Goal: Information Seeking & Learning: Learn about a topic

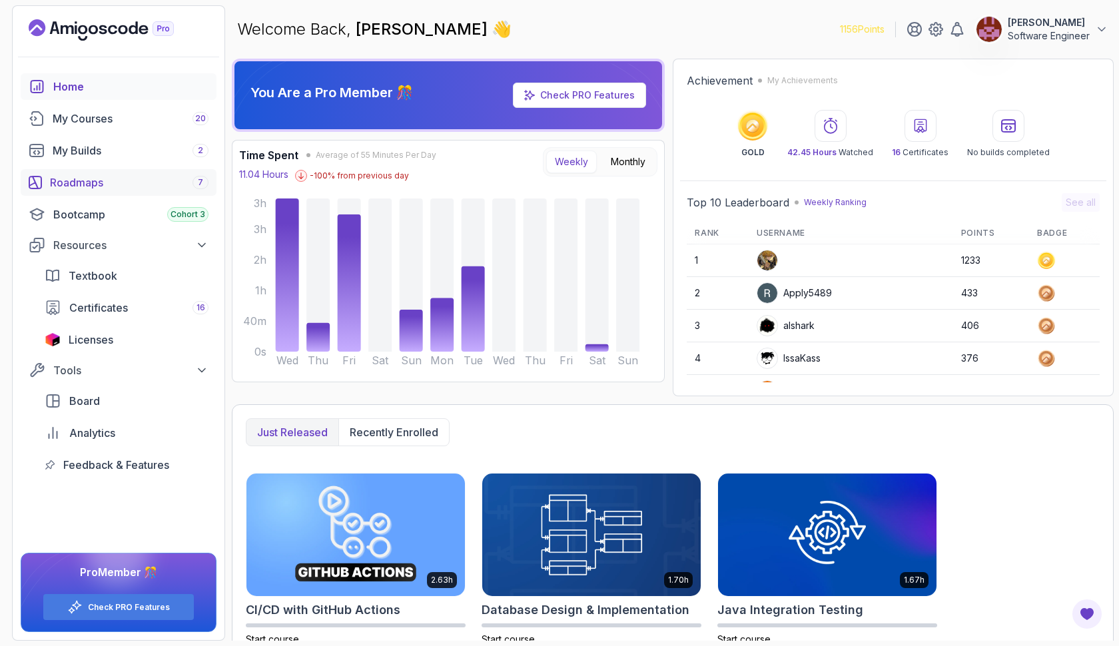
click at [175, 183] on div "Roadmaps 7" at bounding box center [129, 183] width 159 height 16
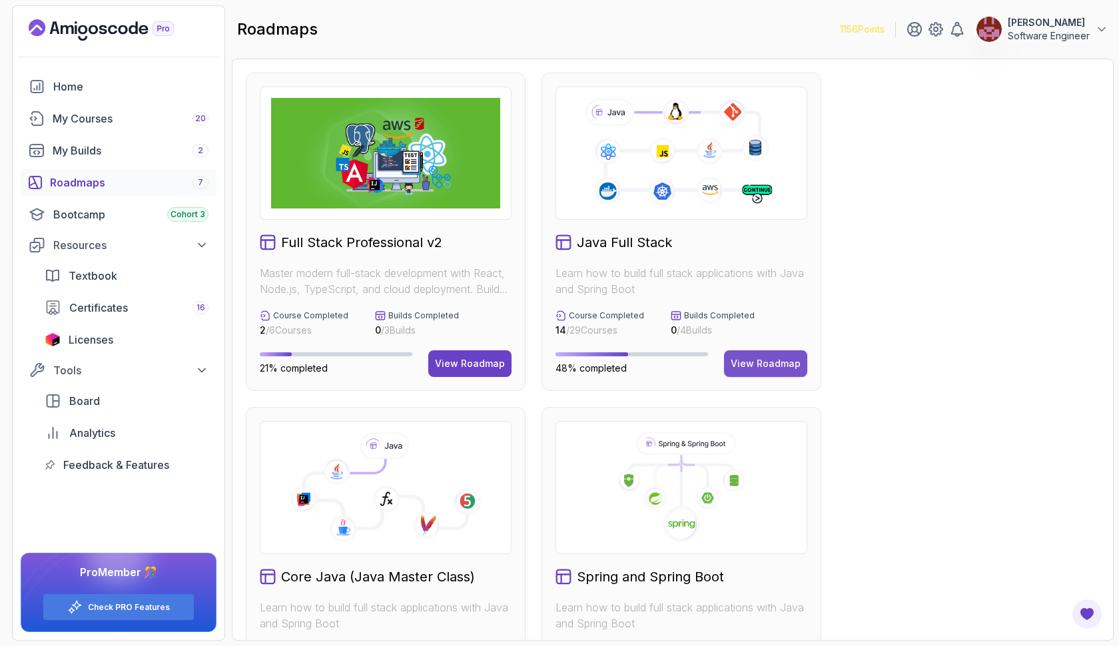
click at [769, 365] on div "View Roadmap" at bounding box center [766, 363] width 70 height 13
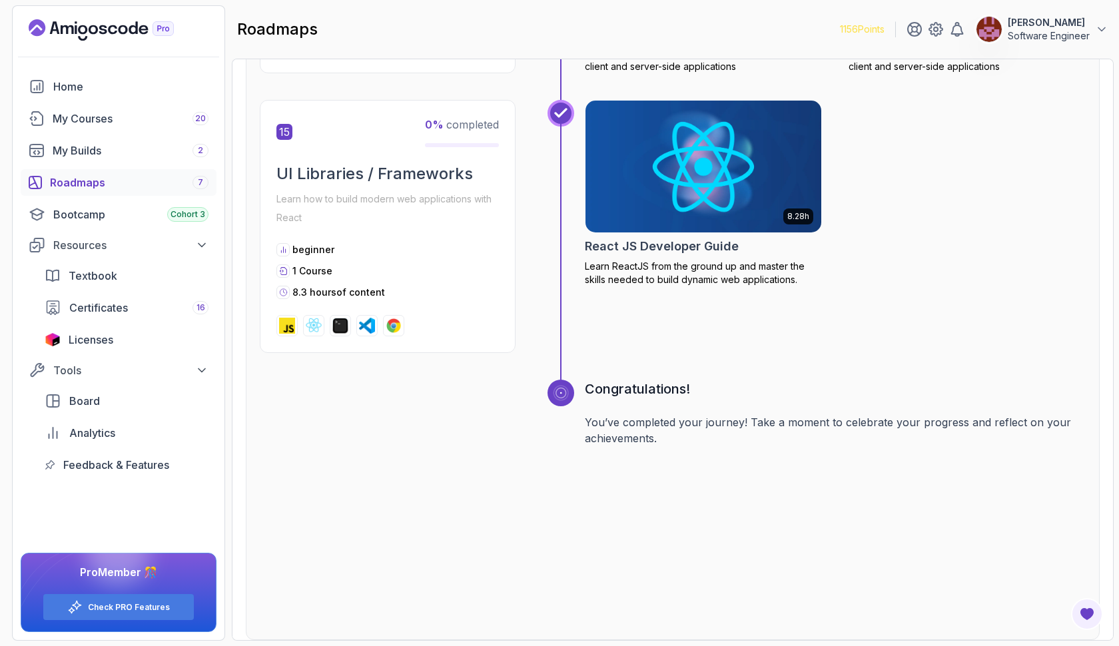
click at [727, 149] on img at bounding box center [704, 166] width 248 height 139
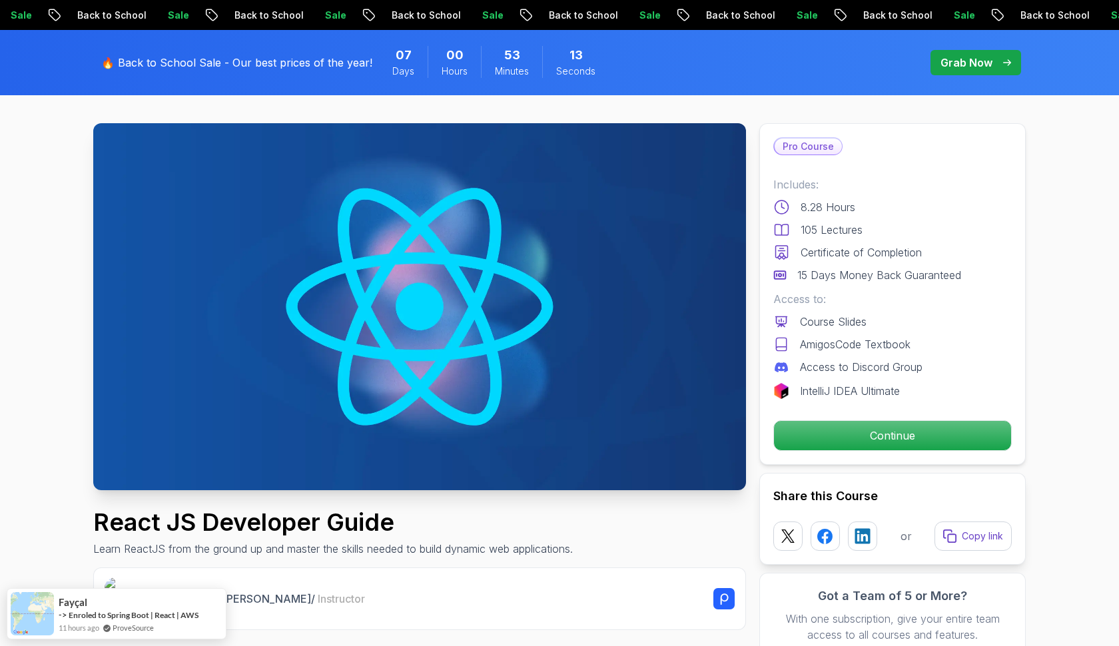
scroll to position [53, 0]
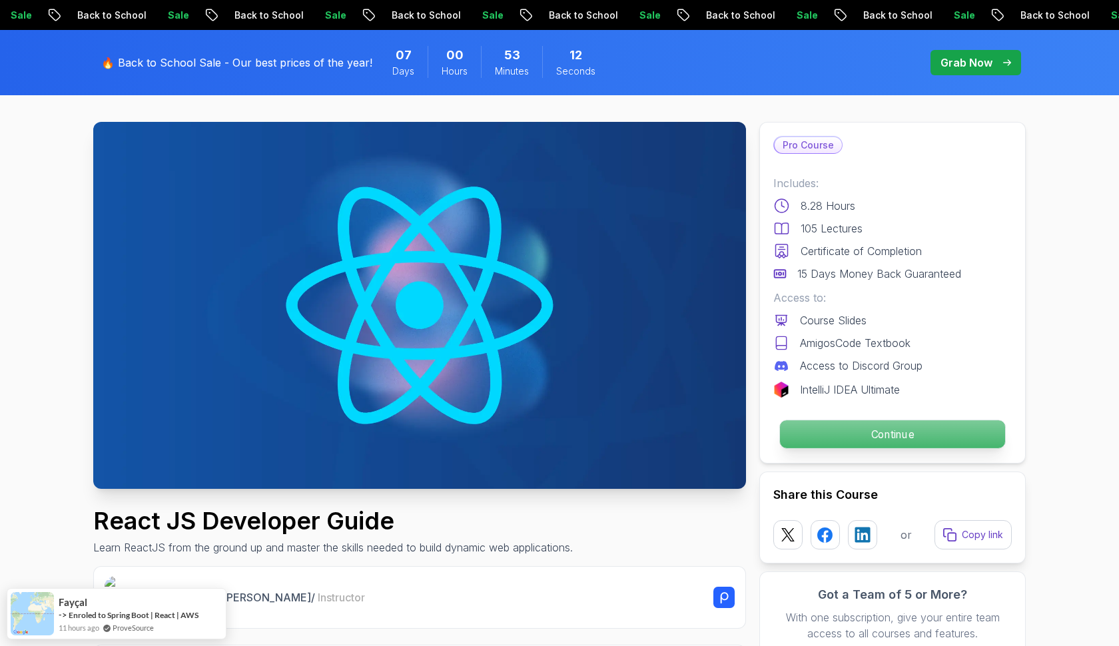
click at [833, 437] on p "Continue" at bounding box center [892, 434] width 225 height 28
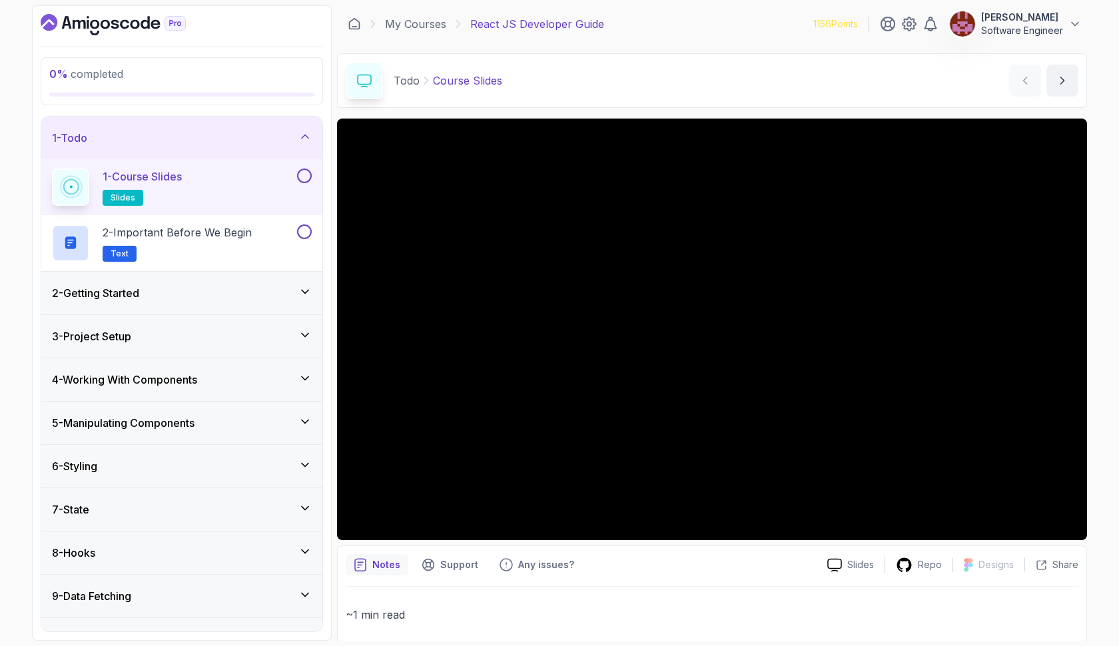
click at [189, 290] on div "2 - Getting Started" at bounding box center [182, 293] width 260 height 16
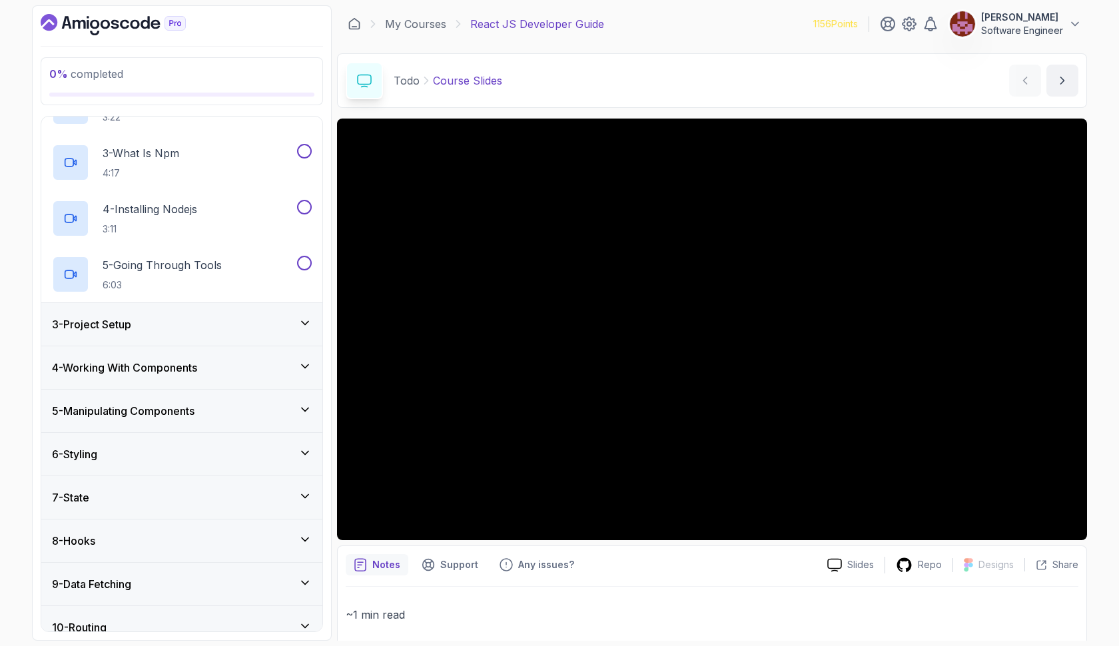
click at [177, 326] on div "3 - Project Setup" at bounding box center [182, 324] width 260 height 16
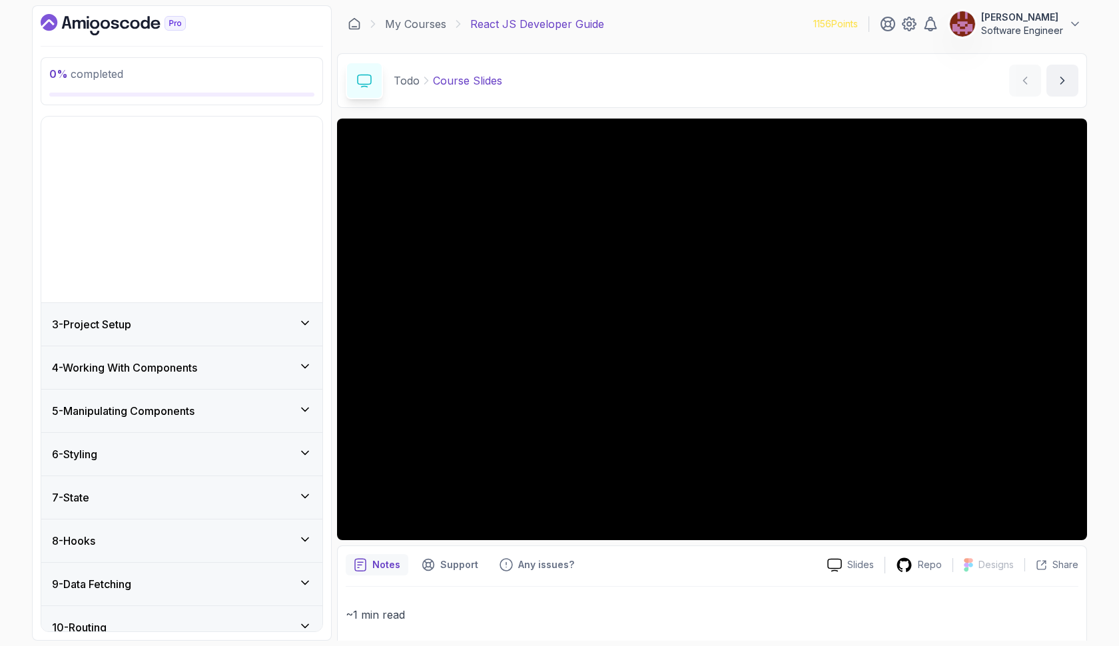
scroll to position [134, 0]
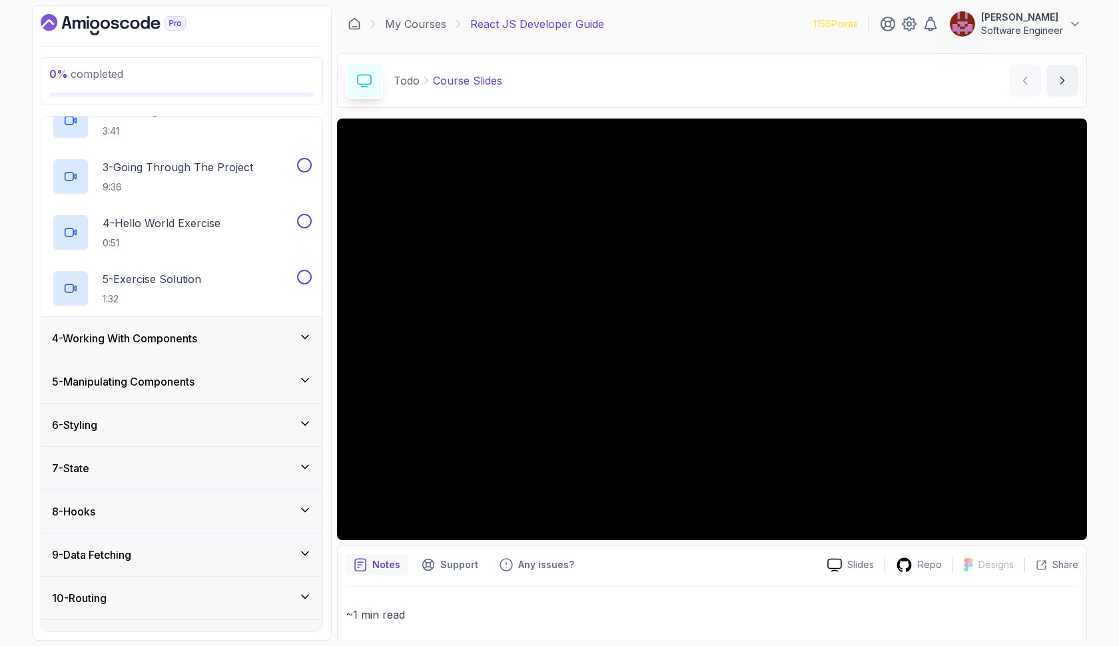
click at [179, 348] on div "4 - Working With Components" at bounding box center [181, 338] width 281 height 43
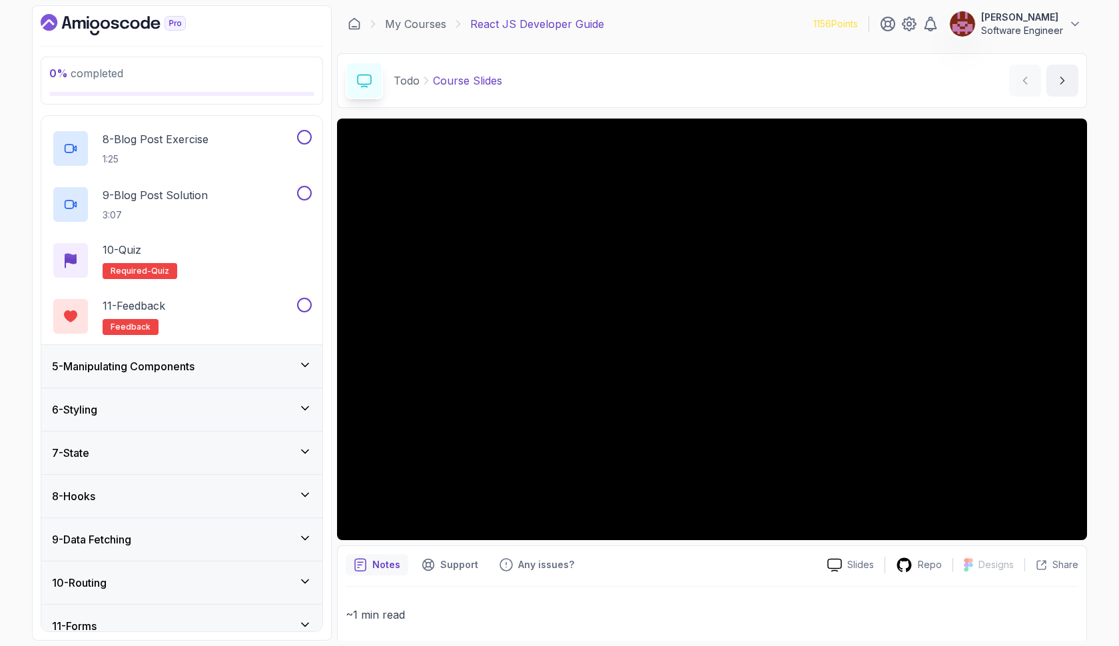
click at [173, 369] on h3 "5 - Manipulating Components" at bounding box center [123, 366] width 143 height 16
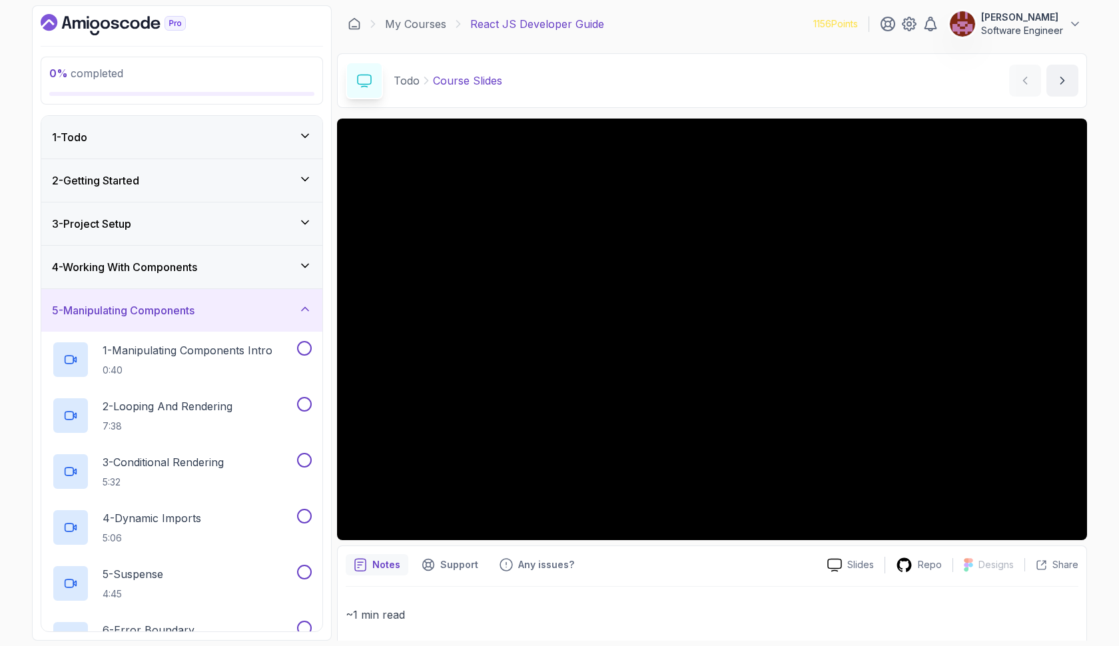
scroll to position [0, 0]
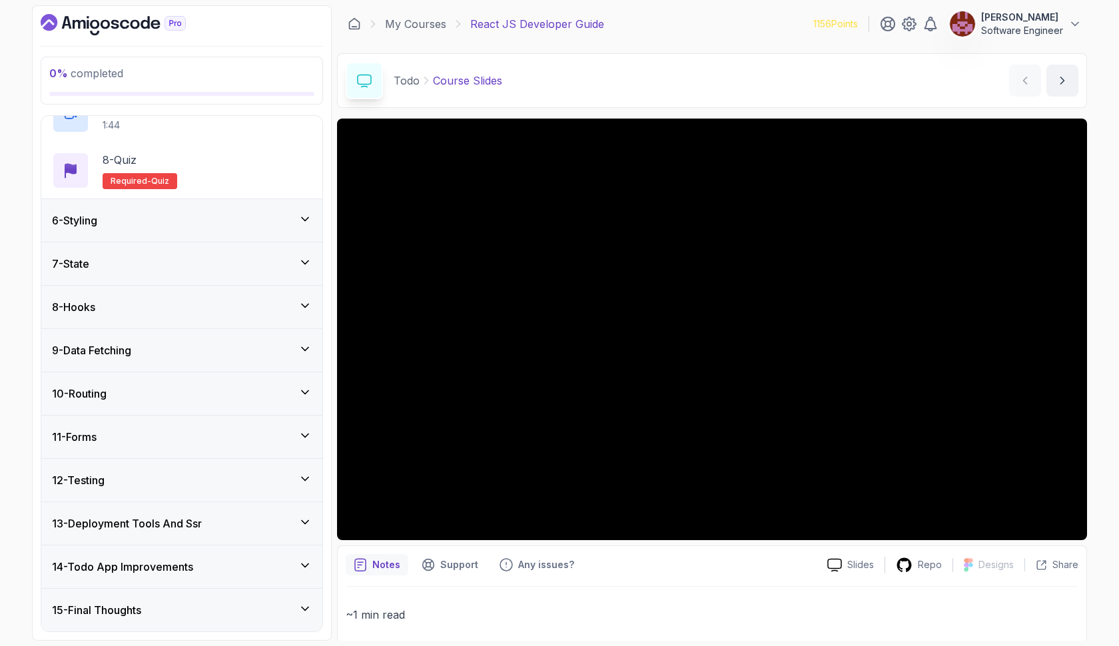
click at [141, 606] on h3 "15 - Final Thoughts" at bounding box center [96, 610] width 89 height 16
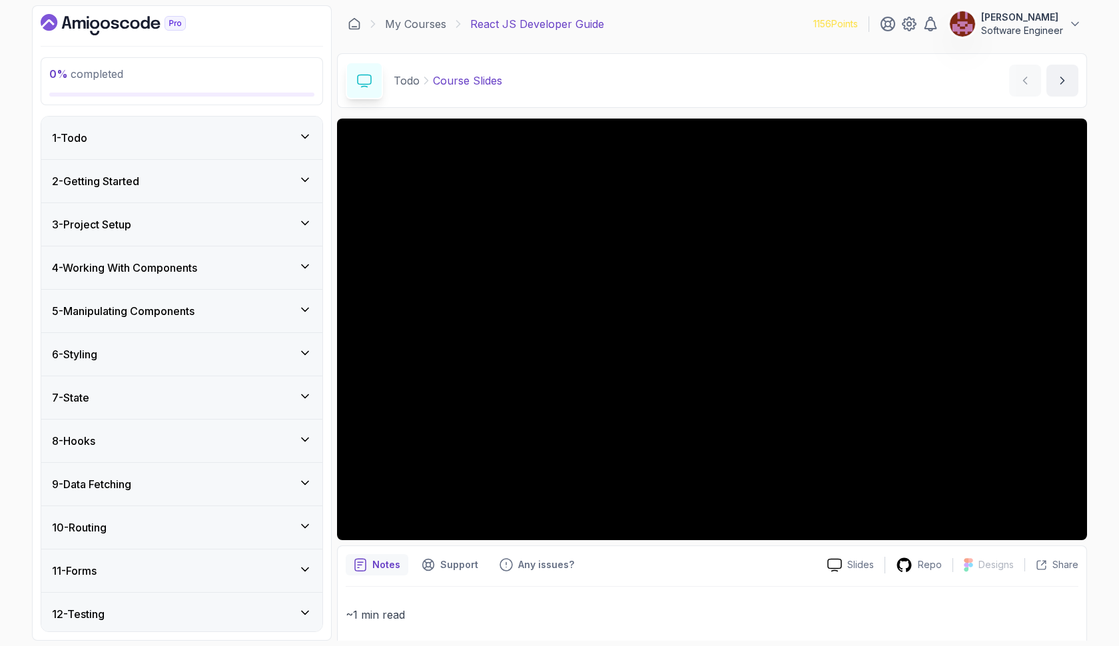
click at [255, 121] on div "1 - Todo" at bounding box center [181, 138] width 281 height 43
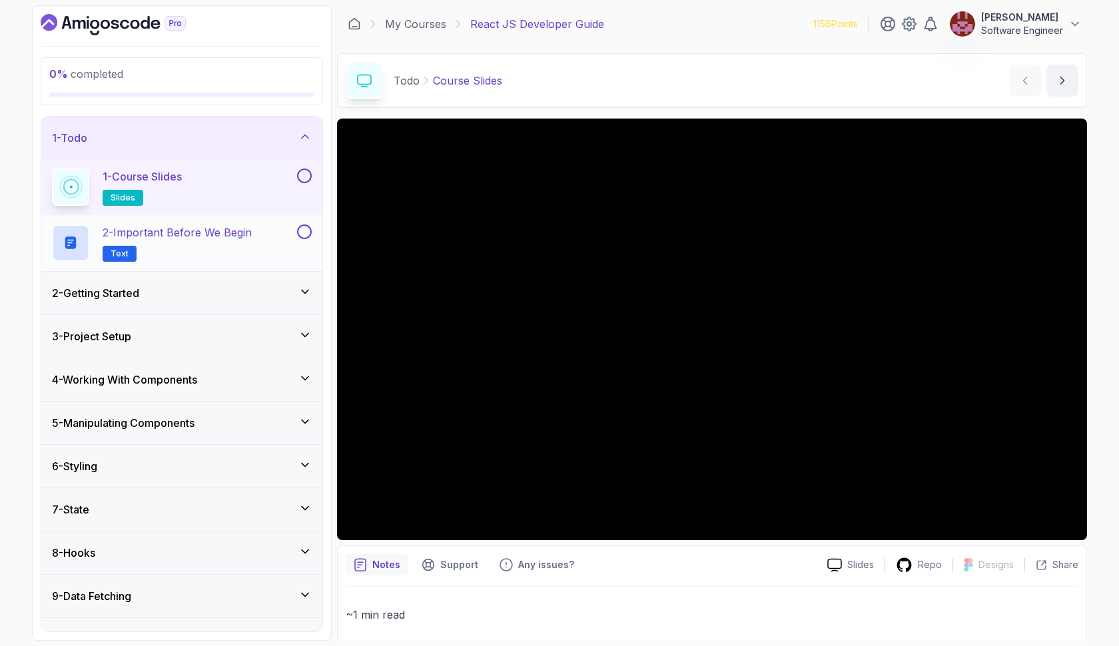
click at [240, 239] on p "2 - Important Before We Begin" at bounding box center [177, 232] width 149 height 16
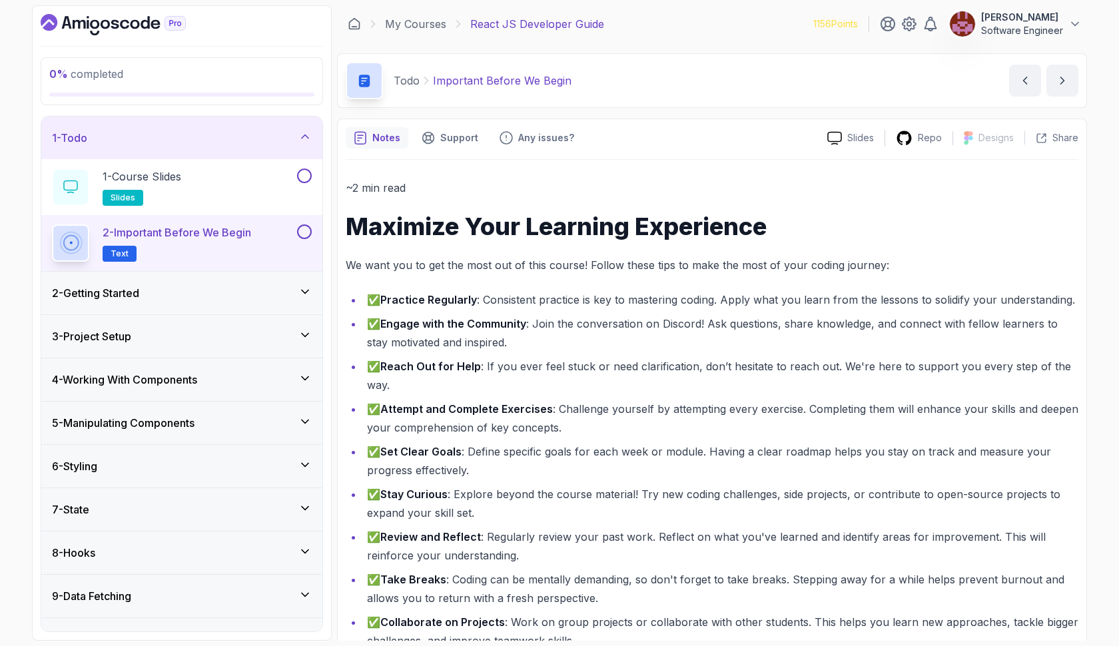
click at [303, 235] on button at bounding box center [304, 231] width 15 height 15
click at [240, 296] on div "2 - Getting Started" at bounding box center [182, 293] width 260 height 16
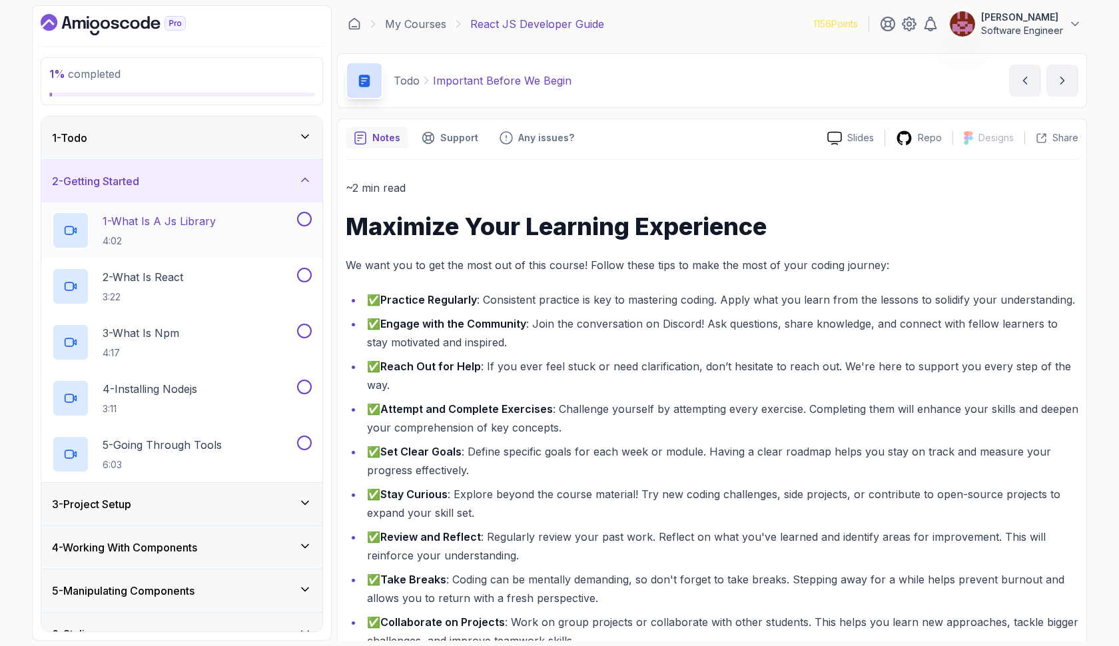
click at [224, 230] on div "1 - What Is A Js Library 4:02" at bounding box center [173, 230] width 242 height 37
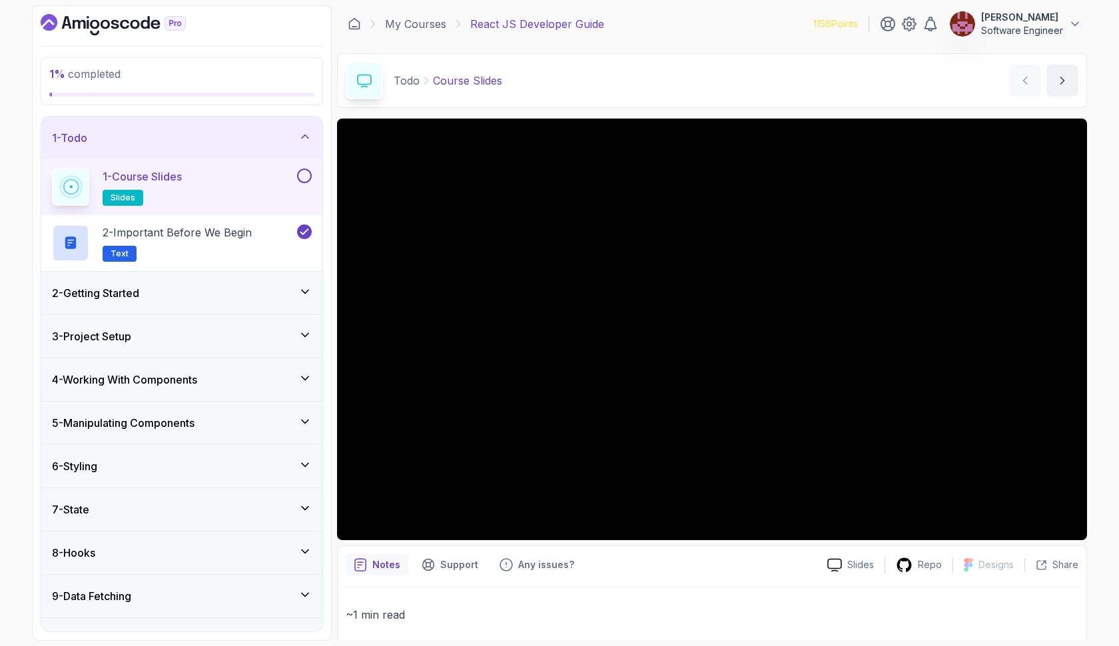
click at [308, 295] on icon at bounding box center [304, 291] width 13 height 13
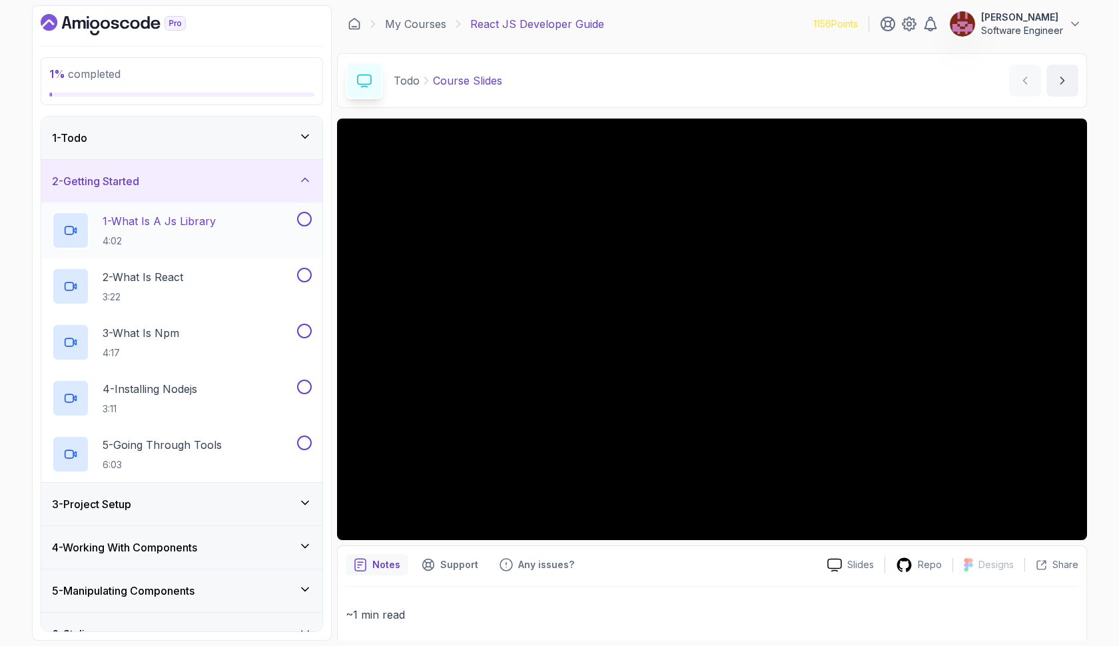
click at [248, 244] on div "1 - What Is A Js Library 4:02" at bounding box center [173, 230] width 242 height 37
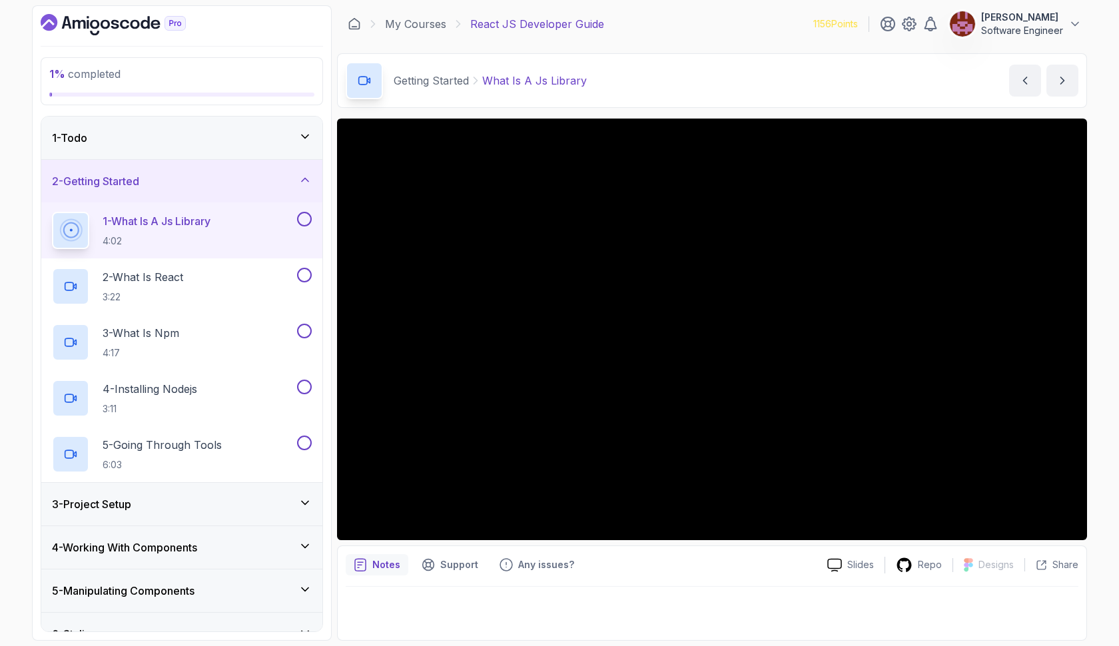
scroll to position [414, 0]
